Goal: Share content: Share content

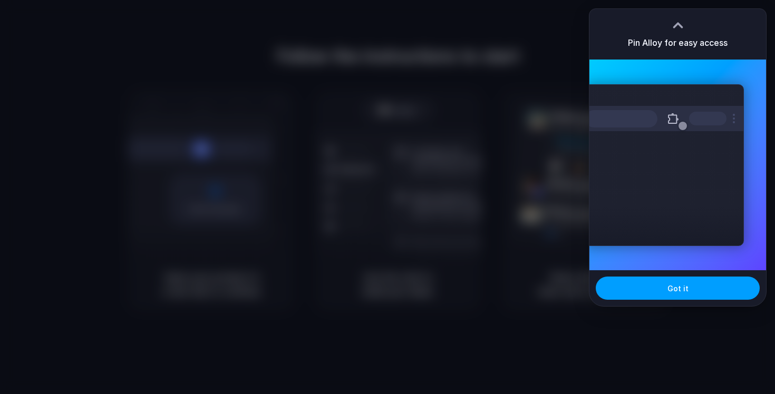
click at [662, 289] on button "Got it" at bounding box center [678, 288] width 164 height 23
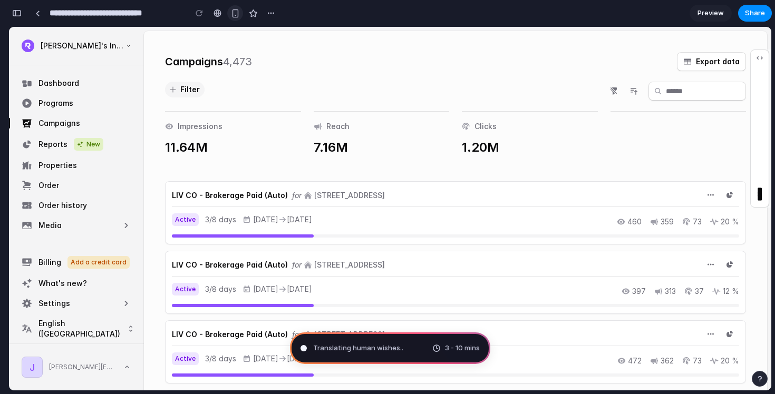
type input "**********"
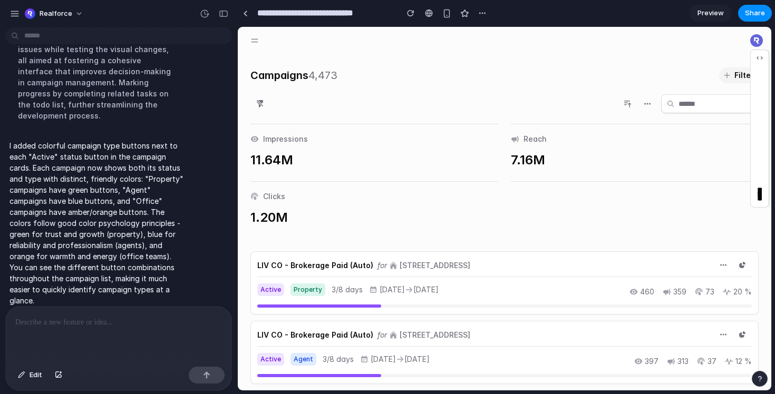
click at [710, 15] on span "Preview" at bounding box center [710, 13] width 26 height 11
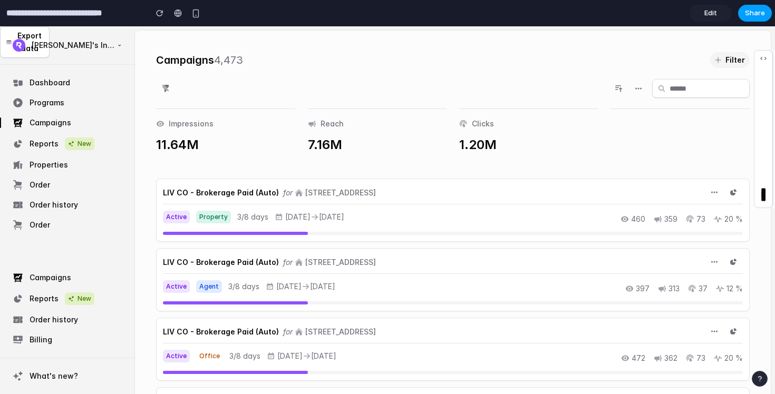
click at [752, 14] on span "Share" at bounding box center [755, 13] width 20 height 11
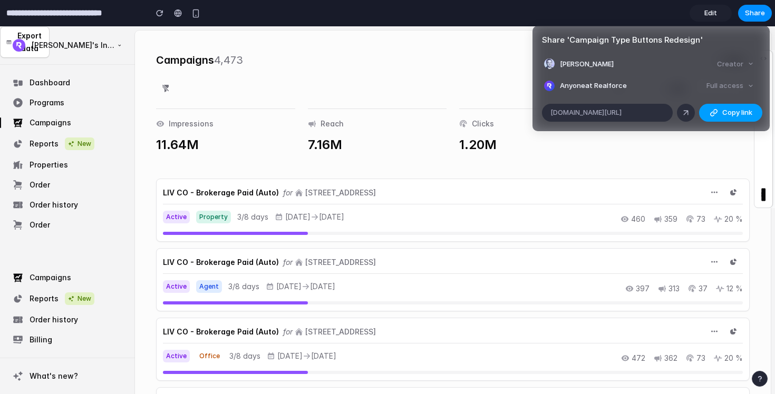
click at [720, 112] on button "Copy link" at bounding box center [730, 113] width 63 height 18
click at [732, 114] on span "Copy link" at bounding box center [737, 113] width 30 height 11
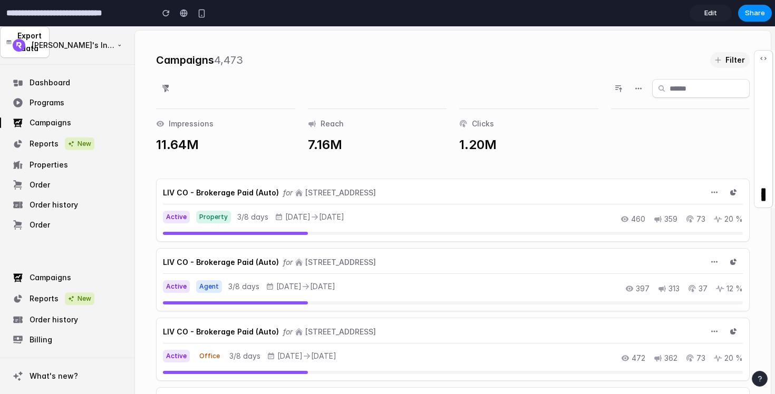
click at [170, 89] on button "button" at bounding box center [165, 88] width 19 height 19
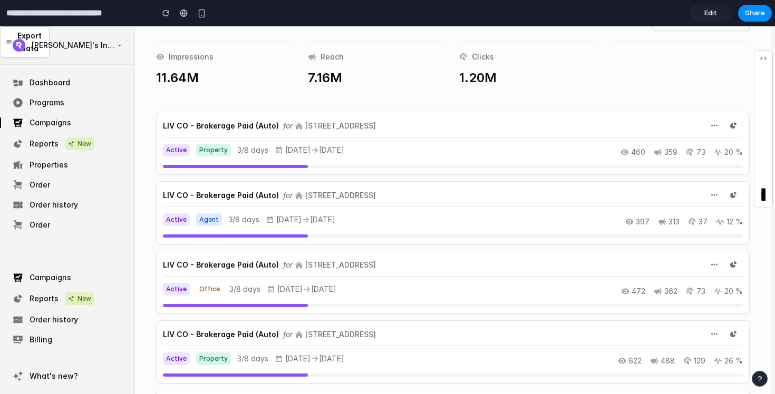
scroll to position [71, 0]
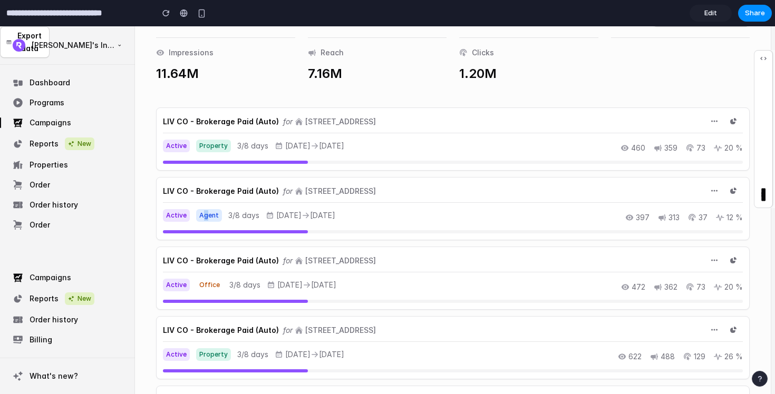
click at [204, 214] on span "Agent" at bounding box center [209, 215] width 26 height 13
click at [212, 285] on span "Office" at bounding box center [209, 285] width 27 height 13
